Goal: Task Accomplishment & Management: Manage account settings

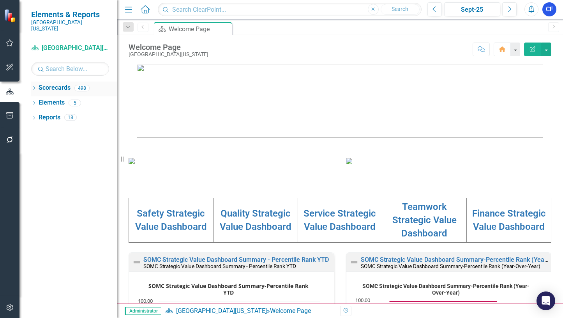
click at [57, 83] on link "Scorecards" at bounding box center [55, 87] width 32 height 9
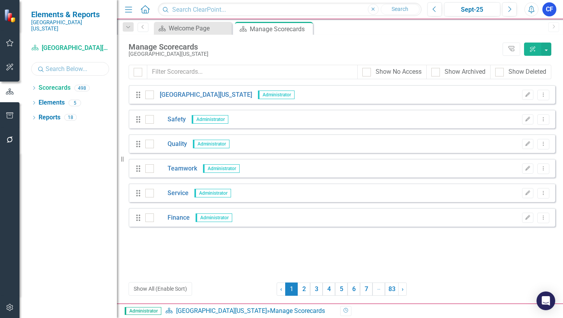
click at [58, 62] on input "text" at bounding box center [70, 69] width 78 height 14
click at [33, 87] on icon "Dropdown" at bounding box center [33, 89] width 5 height 4
click at [70, 62] on input "text" at bounding box center [70, 69] width 78 height 14
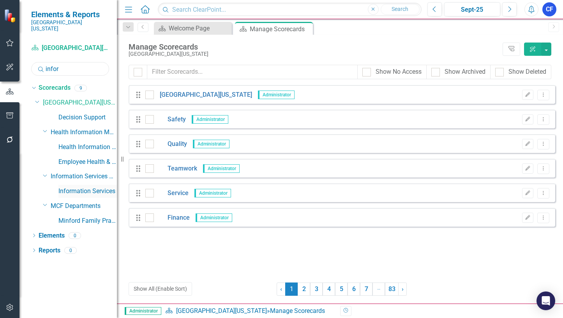
type input "infor"
click at [78, 187] on link "Information Services" at bounding box center [87, 191] width 58 height 9
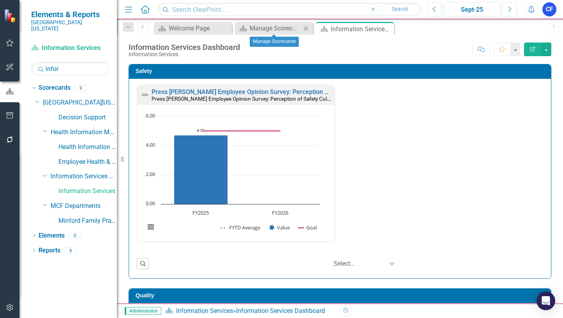
click at [305, 29] on icon "Close" at bounding box center [306, 28] width 8 height 6
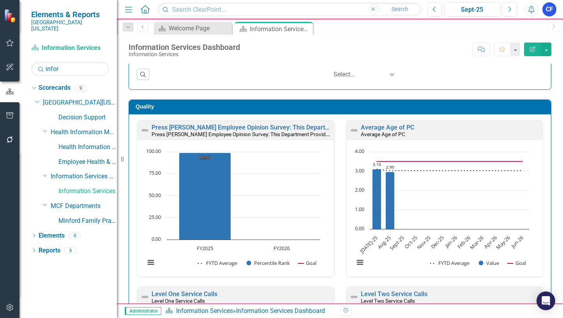
scroll to position [234, 0]
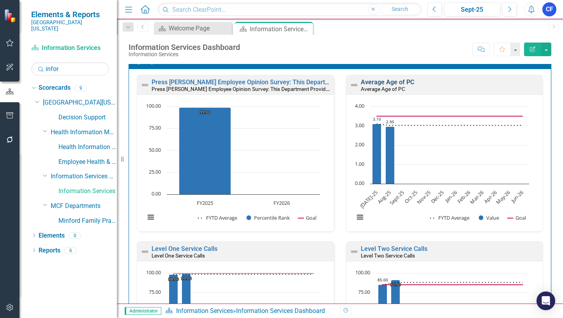
click at [402, 81] on link "Average Age of PC" at bounding box center [387, 81] width 53 height 7
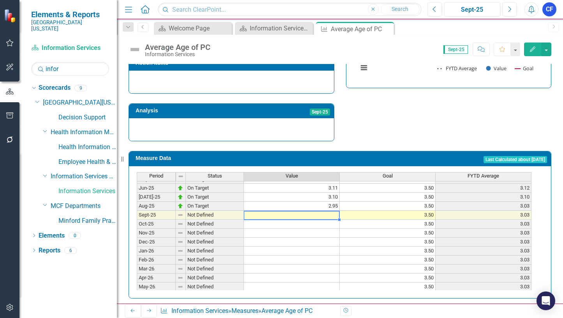
click at [332, 207] on tbody "May-24 On Target 3.01 3.50 2.89 Jun-24 On Target 3.05 3.50 2.91 [DATE]-24 On Ta…" at bounding box center [334, 183] width 395 height 233
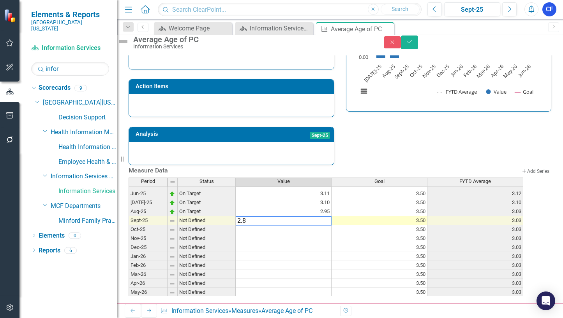
type textarea "2.82"
click at [413, 44] on icon "Save" at bounding box center [409, 41] width 7 height 5
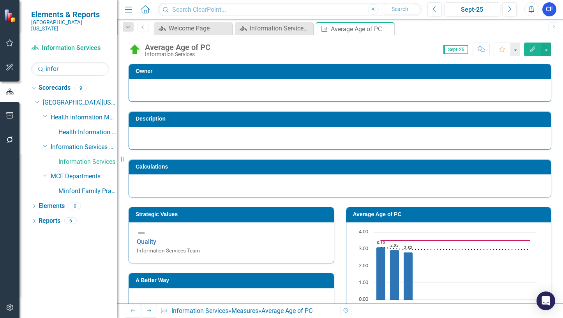
click at [146, 311] on icon "Next" at bounding box center [149, 310] width 6 height 5
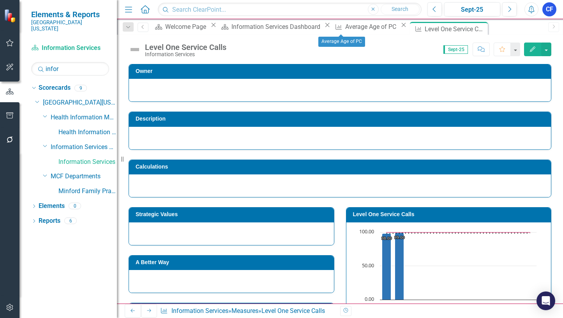
click at [400, 28] on icon "Close" at bounding box center [404, 25] width 8 height 6
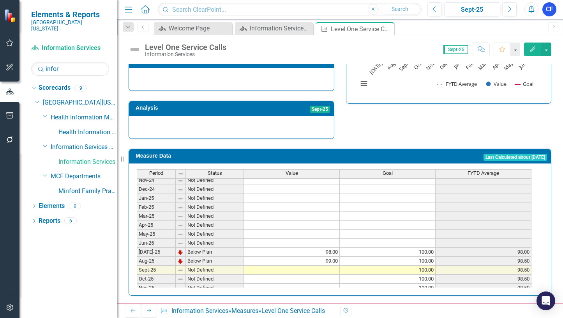
scroll to position [273, 0]
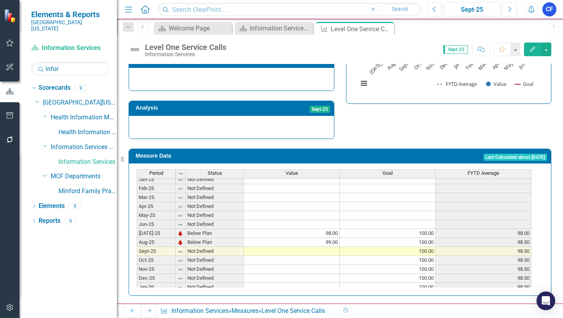
click at [323, 247] on tbody "Dec-23 Not Defined Jan-24 Not Defined Feb-24 Not Defined Mar-24 Not Defined Apr…" at bounding box center [334, 197] width 395 height 278
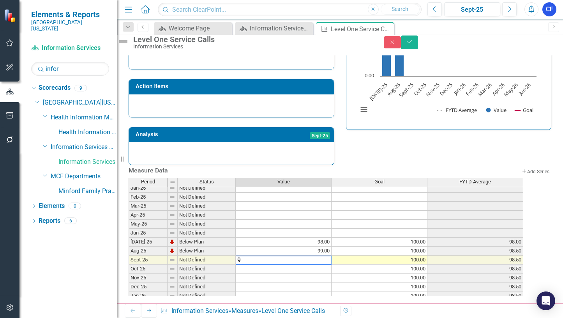
type textarea "99"
click at [418, 47] on button "Save" at bounding box center [409, 42] width 17 height 14
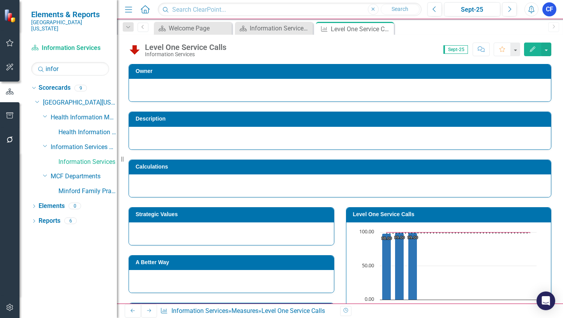
drag, startPoint x: 147, startPoint y: 310, endPoint x: 148, endPoint y: 305, distance: 5.3
click at [147, 310] on icon at bounding box center [149, 311] width 4 height 4
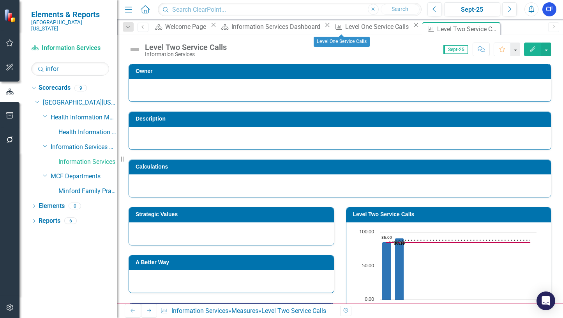
click at [412, 28] on icon "Close" at bounding box center [416, 25] width 8 height 6
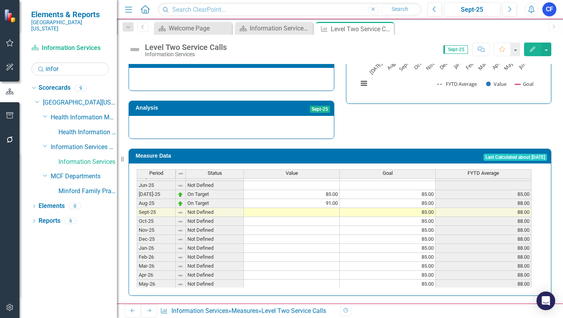
click at [329, 210] on tbody "Apr-24 Not Defined May-24 Not Defined Jun-24 Not Defined [DATE]-24 Not Defined …" at bounding box center [334, 176] width 395 height 242
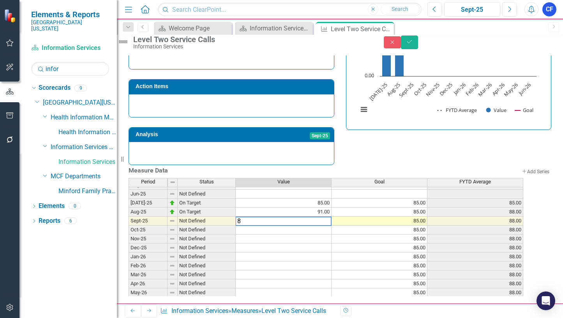
type textarea "86"
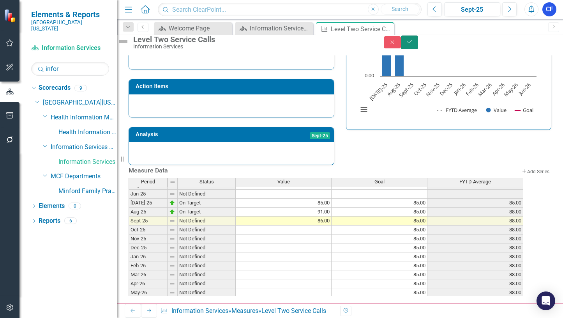
click at [418, 42] on button "Save" at bounding box center [409, 42] width 17 height 14
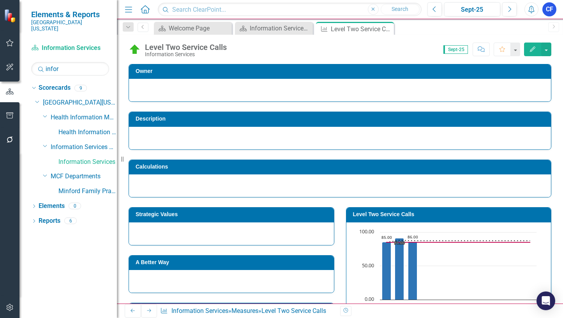
click at [146, 312] on icon "Next" at bounding box center [149, 310] width 6 height 5
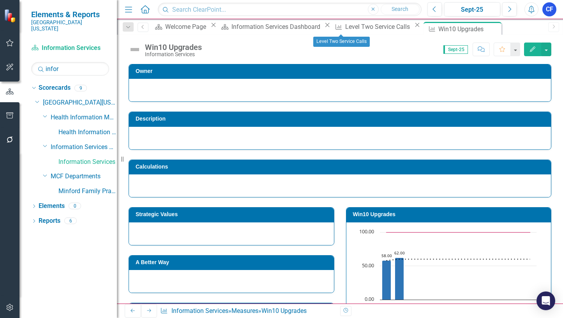
click at [413, 28] on icon "Close" at bounding box center [417, 25] width 8 height 6
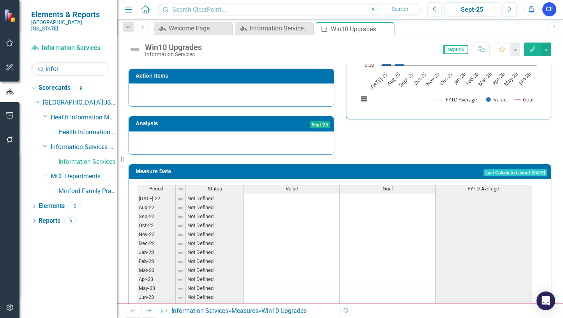
scroll to position [42, 0]
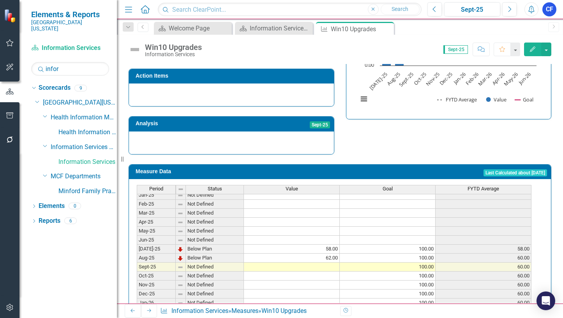
click at [327, 267] on tbody "Jan-24 Not Defined Feb-24 Not Defined Mar-24 Not Defined Apr-24 Not Defined May…" at bounding box center [334, 217] width 395 height 269
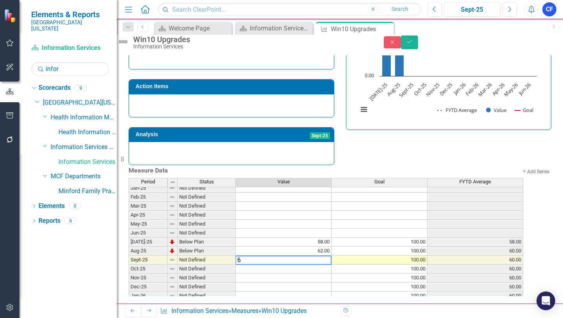
type textarea "64"
click at [418, 47] on button "Save" at bounding box center [409, 42] width 17 height 14
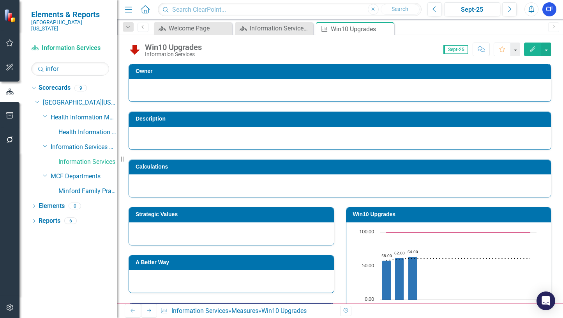
click at [146, 310] on icon "Next" at bounding box center [149, 310] width 6 height 5
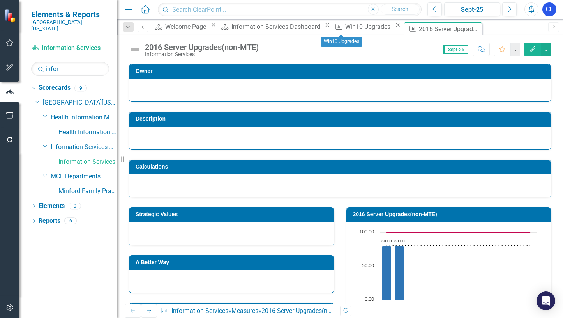
click at [394, 28] on icon "Close" at bounding box center [398, 25] width 8 height 6
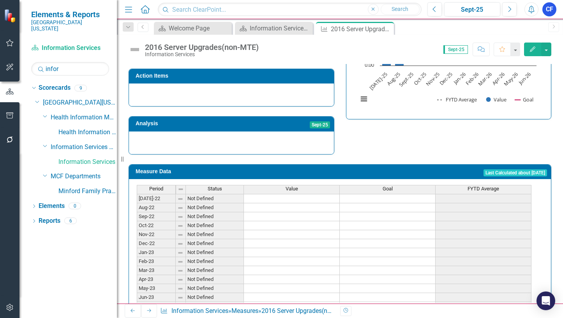
scroll to position [51, 0]
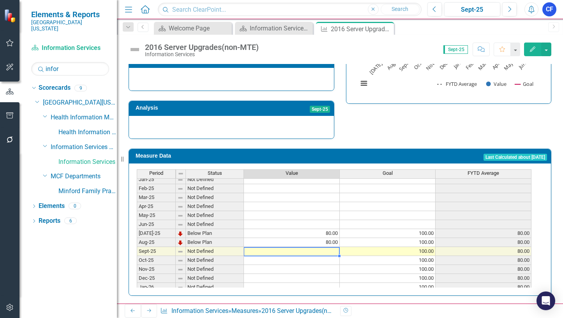
click at [322, 249] on tbody "Feb-24 Not Defined Mar-24 Not Defined Apr-24 Not Defined May-24 Not Defined Jun…" at bounding box center [334, 206] width 395 height 260
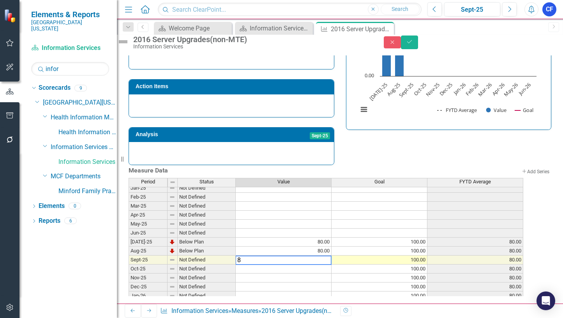
type textarea "82"
click at [413, 44] on icon "Save" at bounding box center [409, 41] width 7 height 5
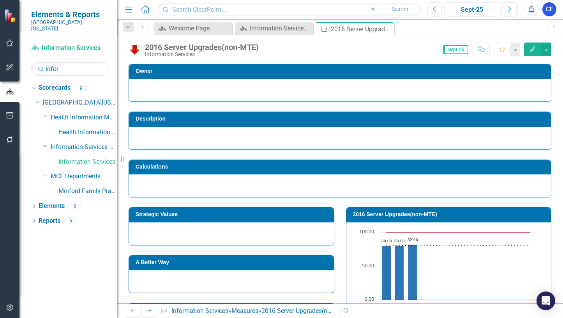
click at [147, 311] on icon at bounding box center [149, 311] width 4 height 4
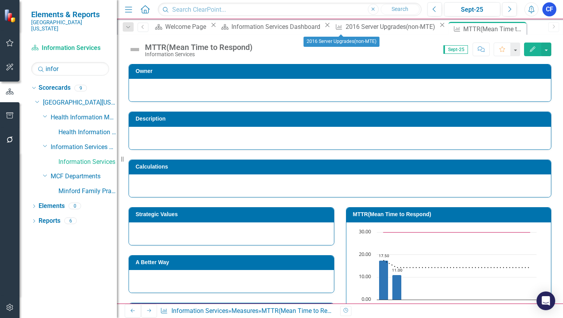
click at [440, 27] on icon at bounding box center [442, 25] width 4 height 4
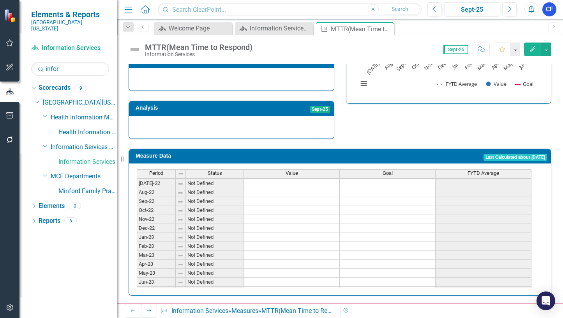
scroll to position [117, 0]
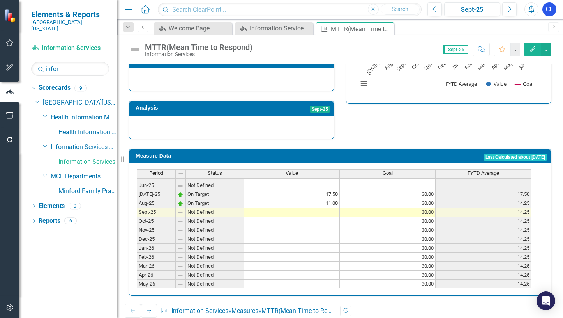
click at [331, 209] on tbody "Apr-24 Not Defined May-24 Not Defined Jun-24 Not Defined [DATE]-24 Not Defined …" at bounding box center [334, 176] width 395 height 242
type textarea "2"
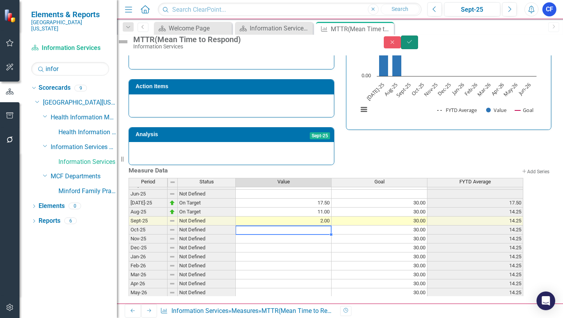
click at [412, 43] on icon "submit" at bounding box center [409, 41] width 5 height 3
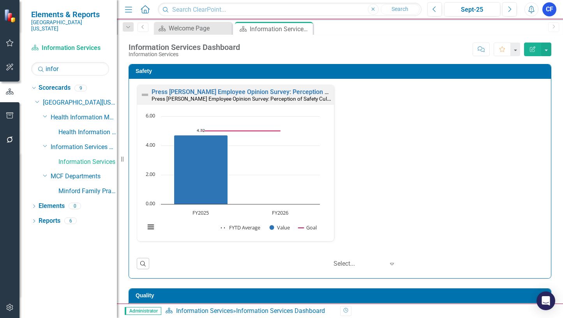
scroll to position [1544, 0]
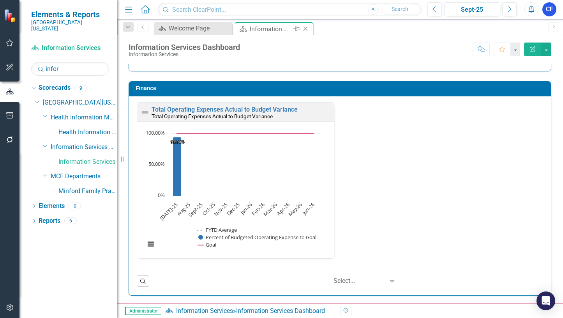
click at [304, 30] on icon "Close" at bounding box center [306, 29] width 8 height 6
